Goal: Information Seeking & Learning: Learn about a topic

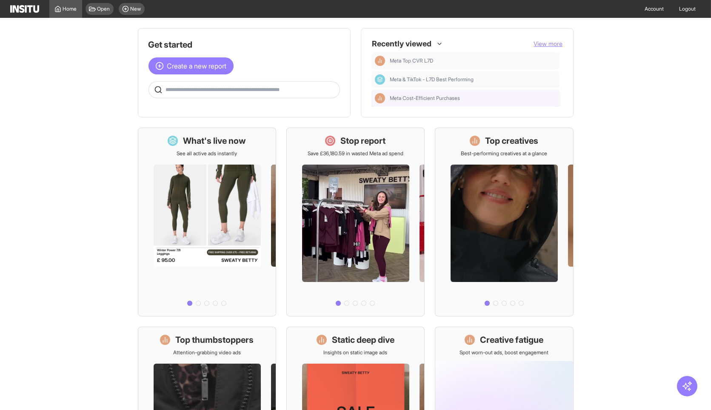
click at [454, 102] on div "Meta Cost-Efficient Purchases" at bounding box center [465, 98] width 181 height 10
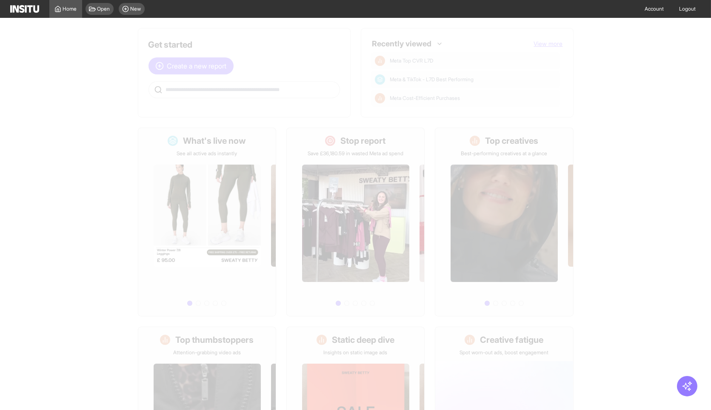
select select "**"
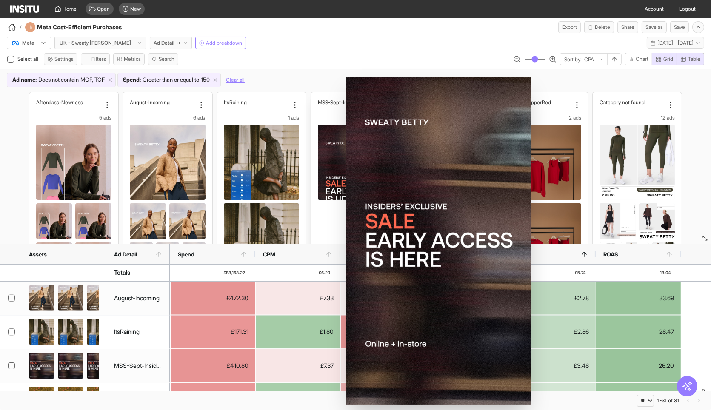
scroll to position [3, 0]
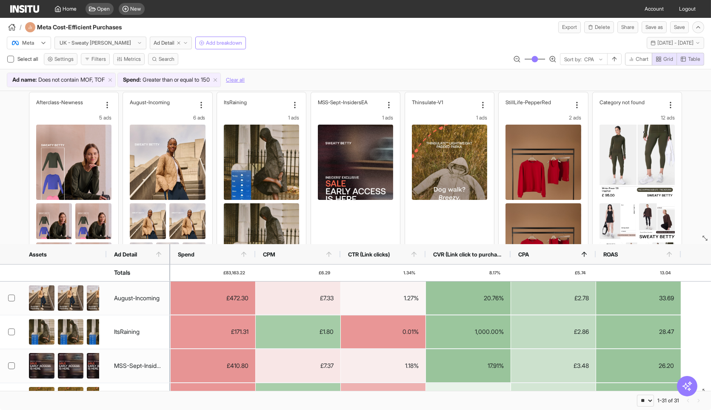
click at [382, 25] on div "/ Meta Cost-Efficient Purchases Export Delete Share Save as Save" at bounding box center [355, 25] width 711 height 15
click at [658, 43] on span "26 Sep 25 - 2 Oct 25" at bounding box center [676, 43] width 36 height 7
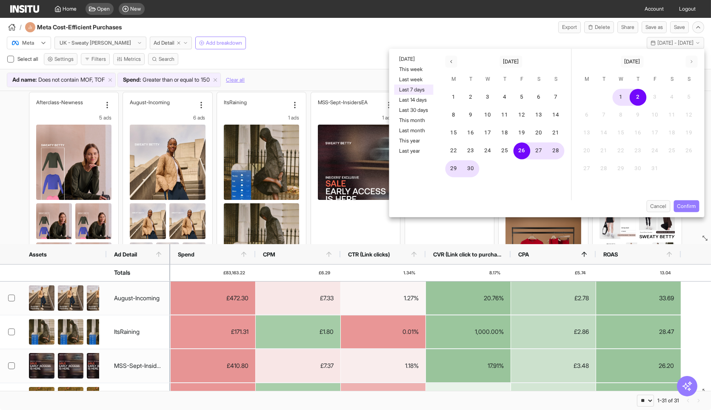
click at [418, 89] on button "Last 7 days" at bounding box center [413, 90] width 39 height 10
click at [410, 68] on button "This week" at bounding box center [413, 69] width 39 height 10
click at [689, 207] on button "Confirm" at bounding box center [687, 206] width 26 height 12
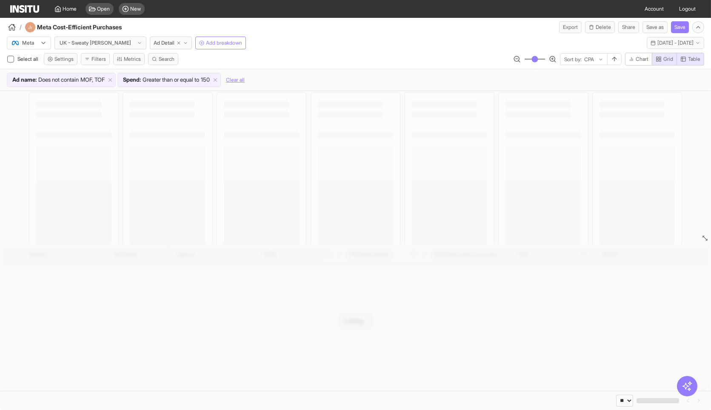
click at [374, 55] on div "Select all Settings Filters Metrics Search Sort by: CPA Chart Grid Table" at bounding box center [355, 61] width 711 height 16
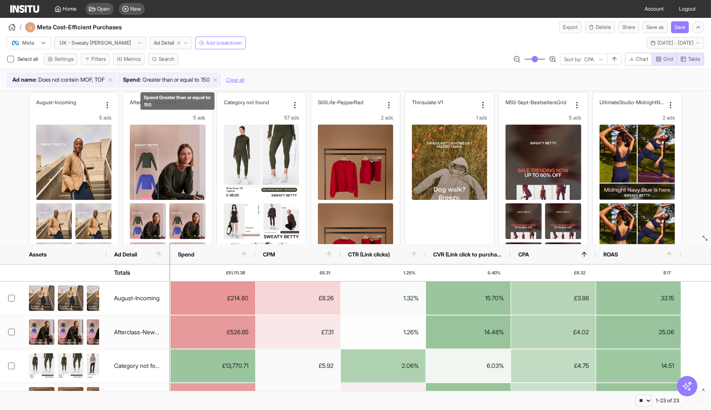
click at [199, 79] on span "Greater than or equal to" at bounding box center [171, 80] width 57 height 9
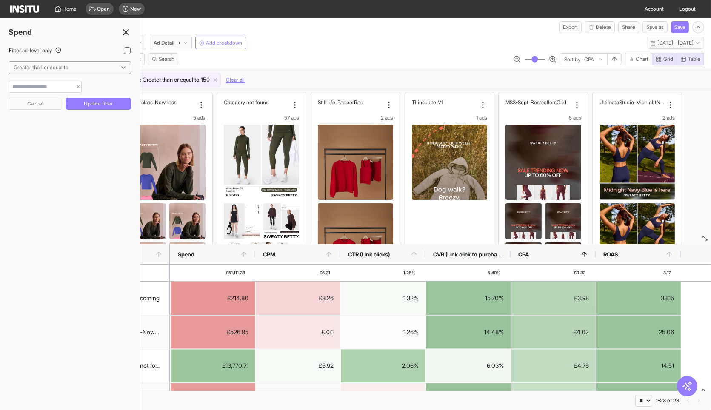
drag, startPoint x: 32, startPoint y: 86, endPoint x: 0, endPoint y: 85, distance: 31.9
click at [0, 85] on div "Filter ad-level only Greater than or equal to *** Cancel Update filter" at bounding box center [70, 85] width 140 height 77
type input "*"
type input "***"
click at [98, 104] on button "Update filter" at bounding box center [99, 104] width 66 height 12
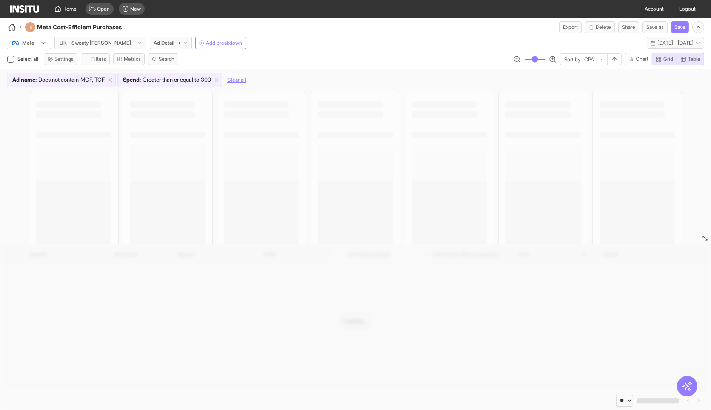
click at [349, 43] on div "Meta UK - Sweaty Betty Ad Detail Add breakdown This week - Mon 29 Sep - Thu 2 O…" at bounding box center [355, 41] width 711 height 16
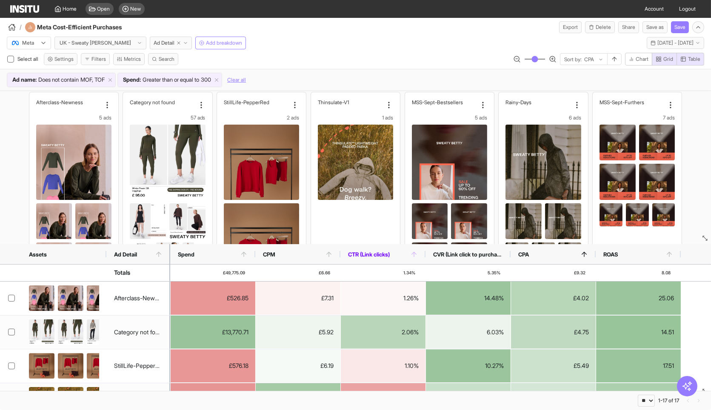
click at [402, 255] on span "CTR (Link clicks)" at bounding box center [379, 254] width 62 height 7
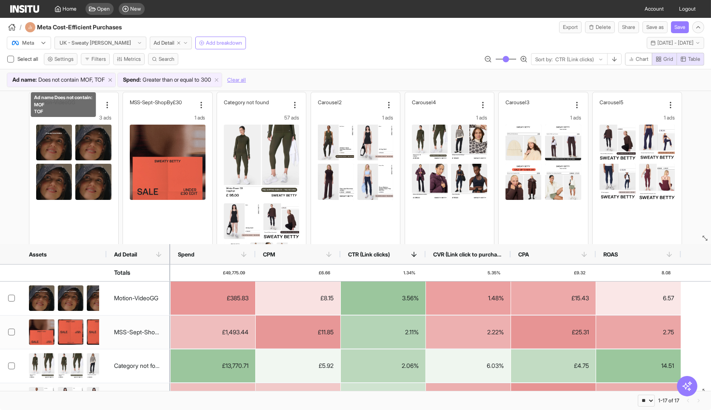
click at [113, 80] on icon at bounding box center [110, 80] width 6 height 6
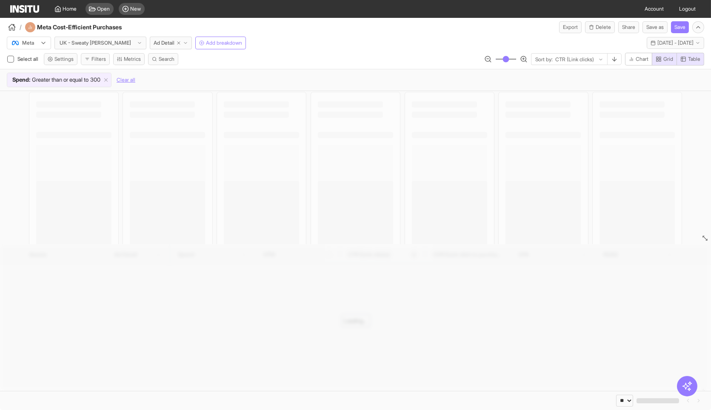
click at [329, 40] on div "Meta UK - Sweaty Betty Ad Detail Add breakdown This week - Mon 29 Sep - Thu 2 O…" at bounding box center [355, 41] width 711 height 16
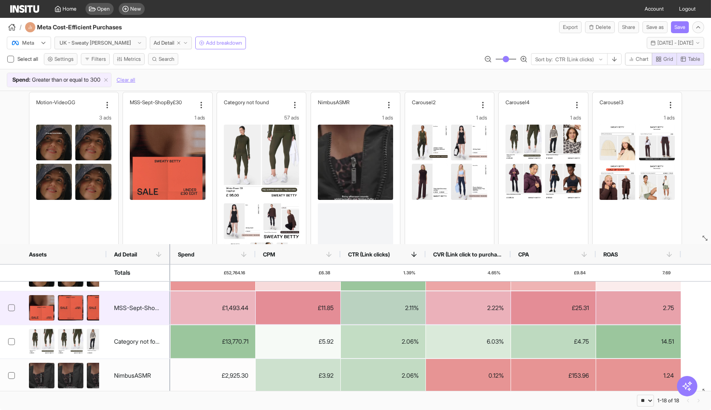
scroll to position [24, 0]
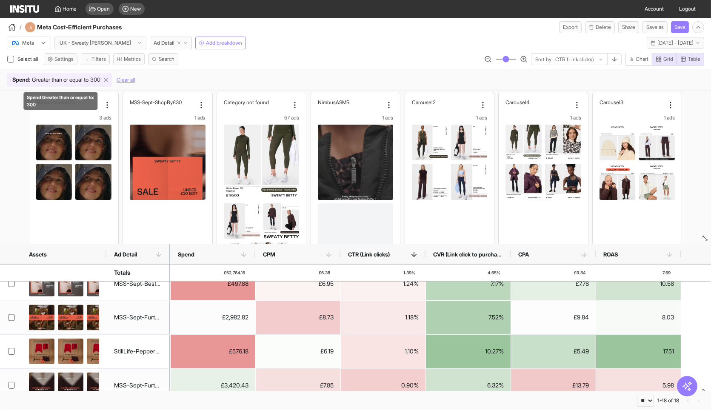
click at [109, 80] on icon at bounding box center [106, 80] width 6 height 6
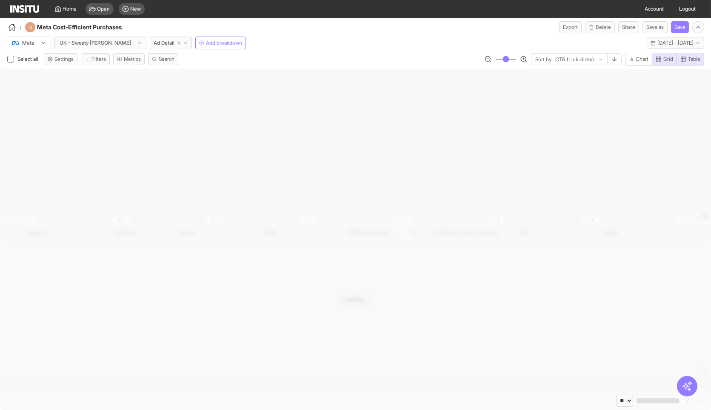
click at [338, 47] on div "Meta UK - Sweaty Betty Ad Detail Add breakdown This week - Mon 29 Sep - Thu 2 O…" at bounding box center [355, 41] width 711 height 16
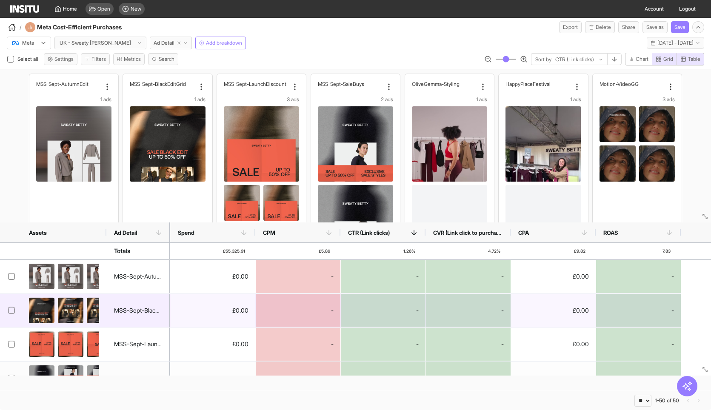
select select "**"
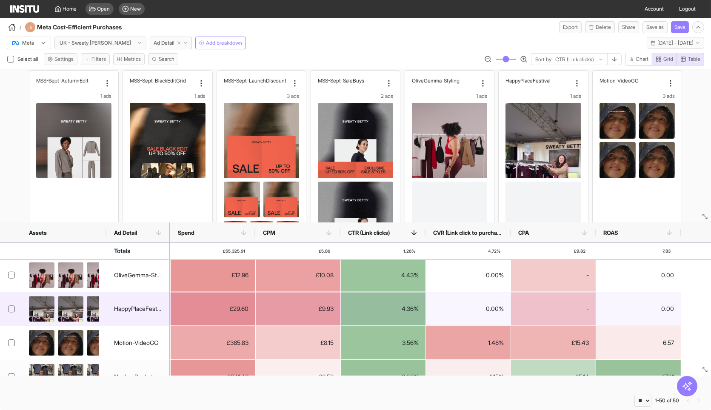
scroll to position [137, 0]
